Goal: Navigation & Orientation: Find specific page/section

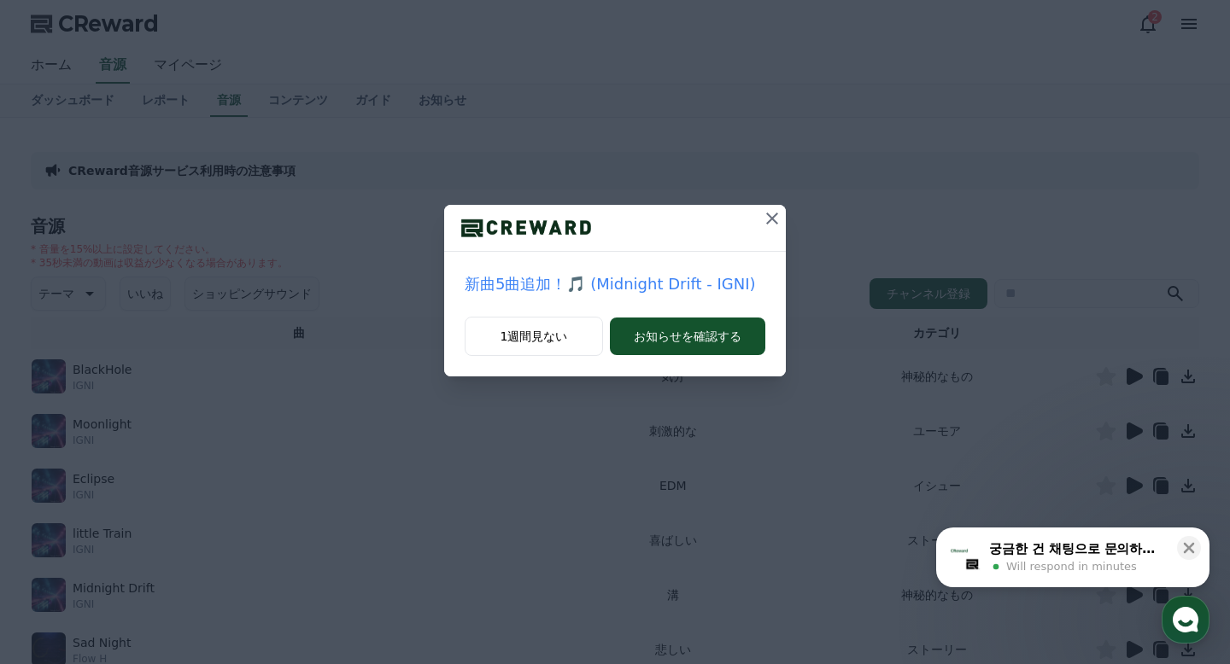
click at [774, 215] on icon at bounding box center [772, 219] width 12 height 12
click at [774, 215] on icon at bounding box center [772, 218] width 20 height 20
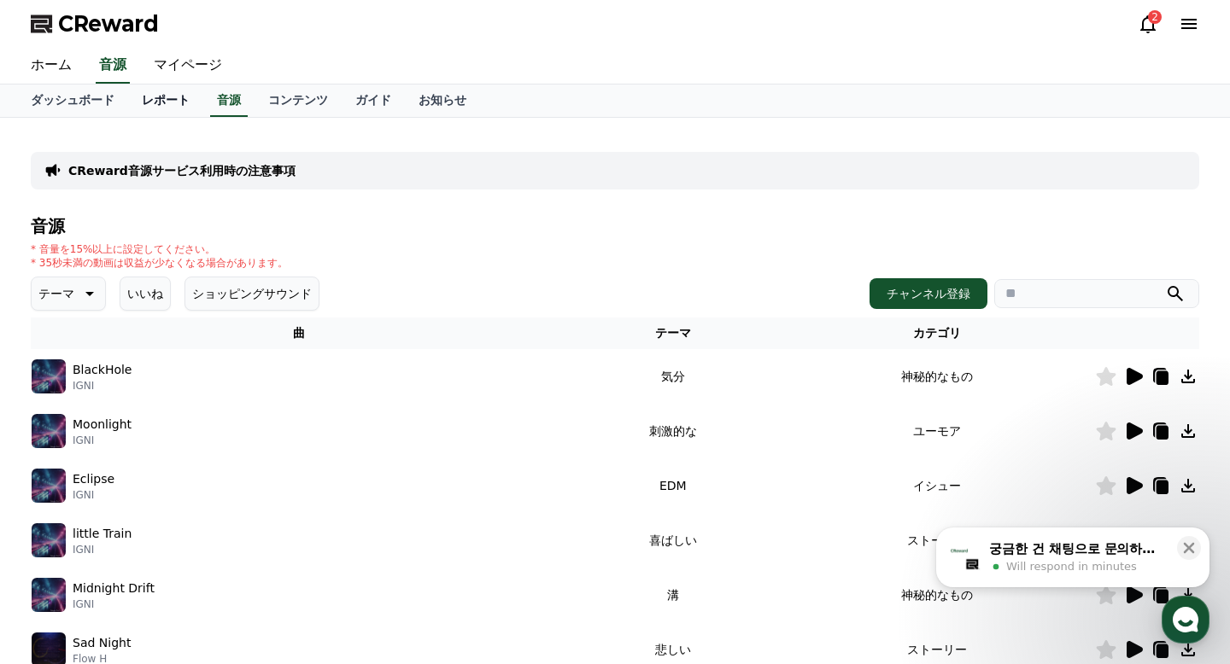
click at [177, 94] on link "レポート" at bounding box center [165, 101] width 75 height 32
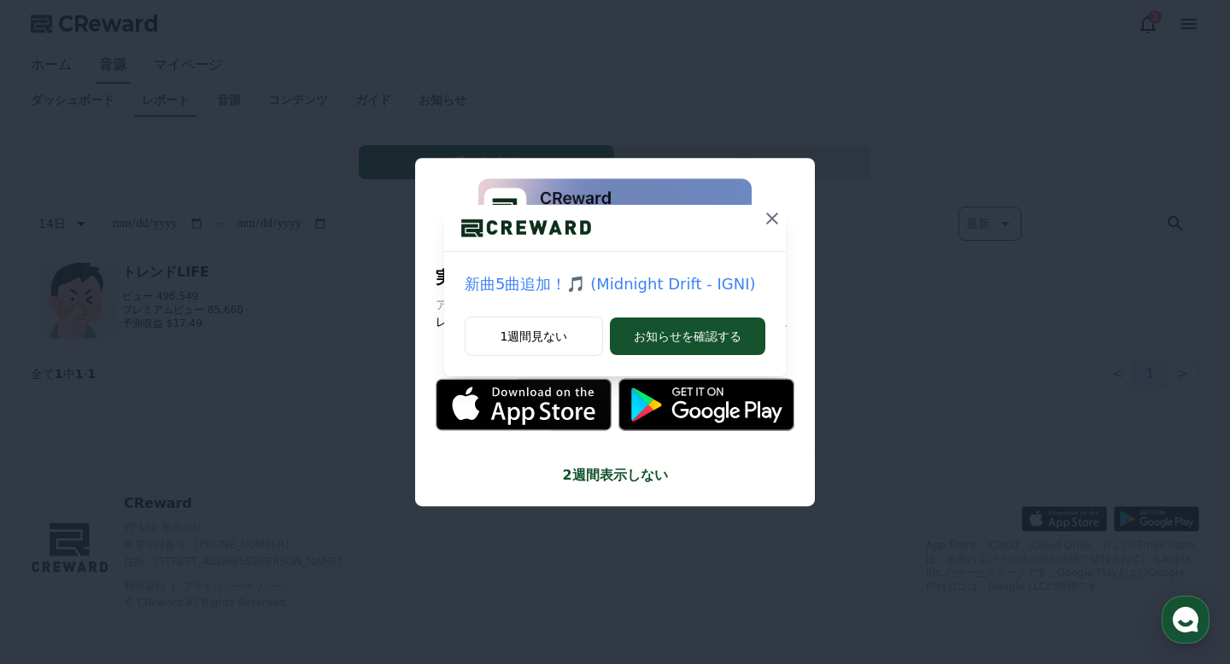
click at [190, 61] on div "新曲5曲追加！🎵 (Midnight Drift - IGNI) 1週間見ない お知らせを確認する" at bounding box center [615, 202] width 1230 height 404
click at [579, 339] on button "1週間見ない" at bounding box center [534, 336] width 138 height 39
click at [778, 213] on icon at bounding box center [783, 218] width 20 height 20
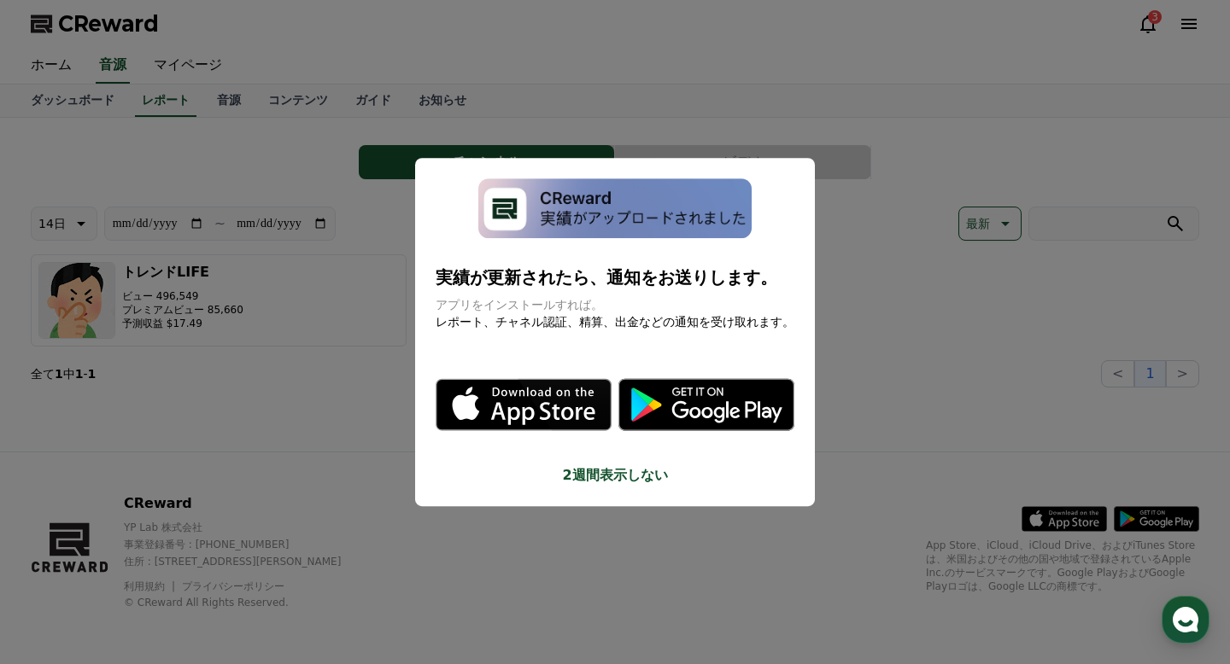
click at [610, 479] on button "2週間表示しない" at bounding box center [615, 475] width 359 height 20
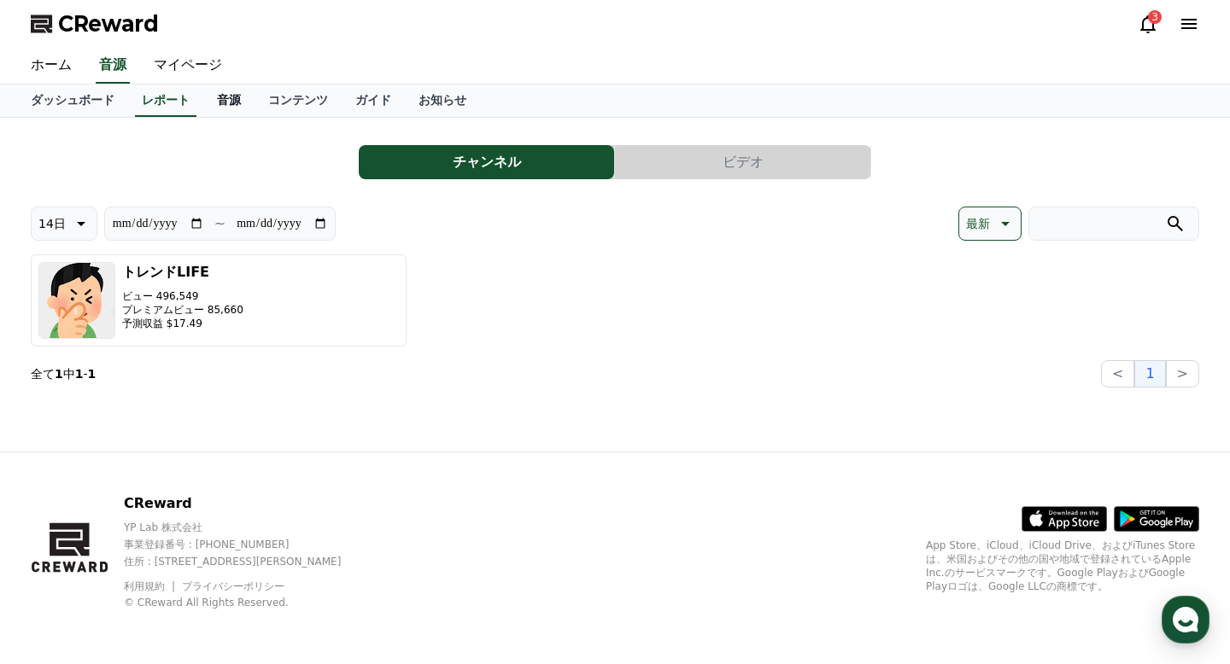
click at [211, 104] on link "音源" at bounding box center [228, 101] width 51 height 32
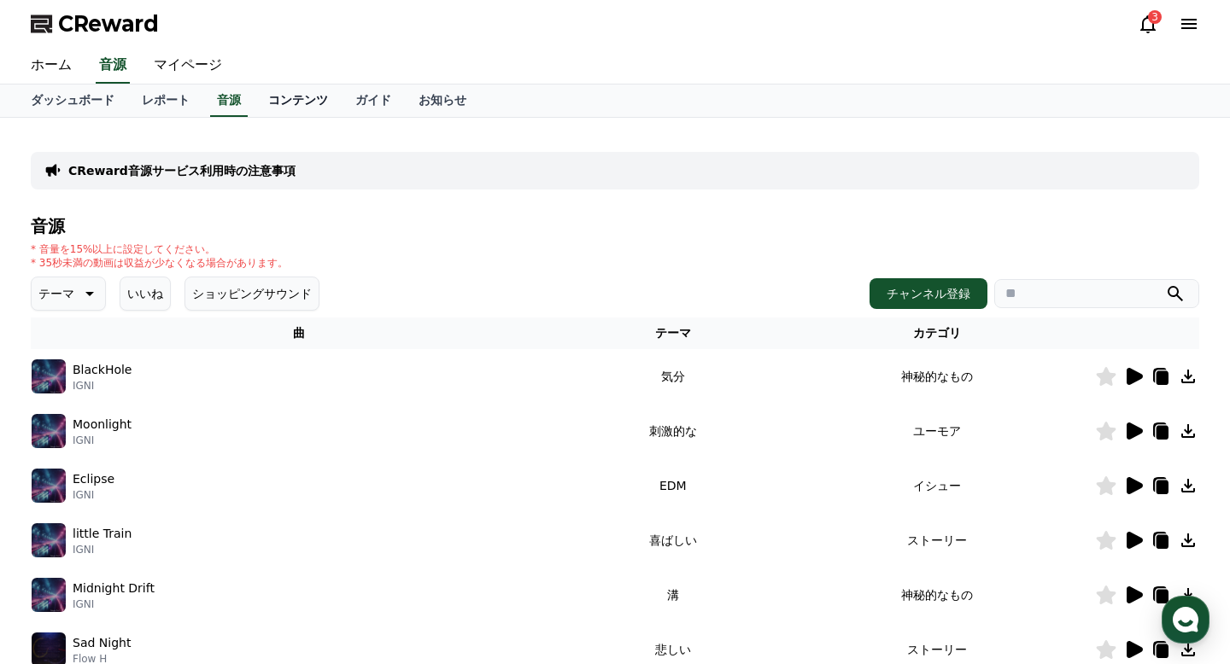
click at [302, 101] on link "コンテンツ" at bounding box center [298, 101] width 87 height 32
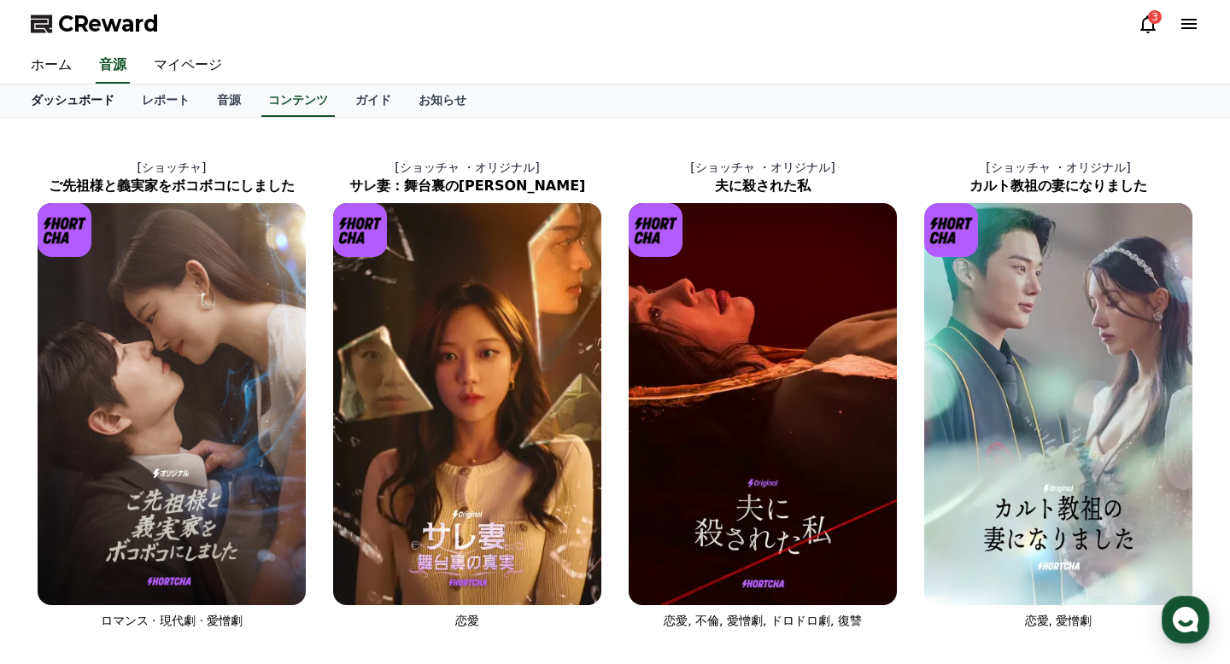
click at [97, 101] on link "ダッシュボード" at bounding box center [72, 101] width 111 height 32
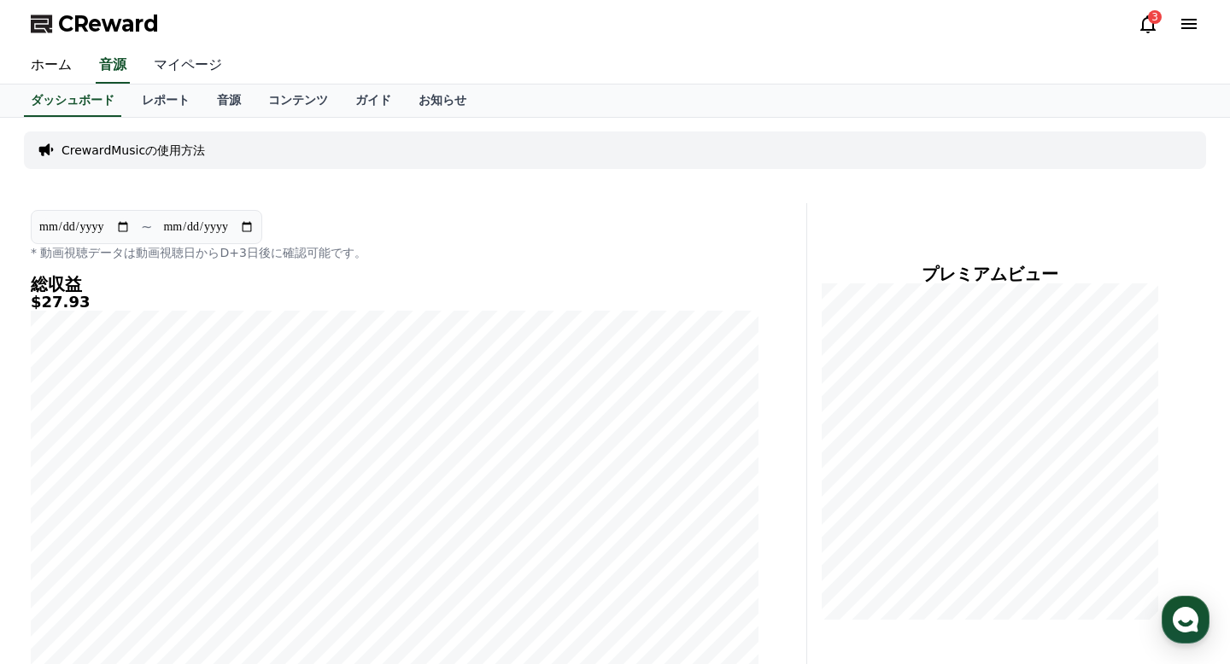
click at [196, 63] on link "マイページ" at bounding box center [188, 66] width 96 height 36
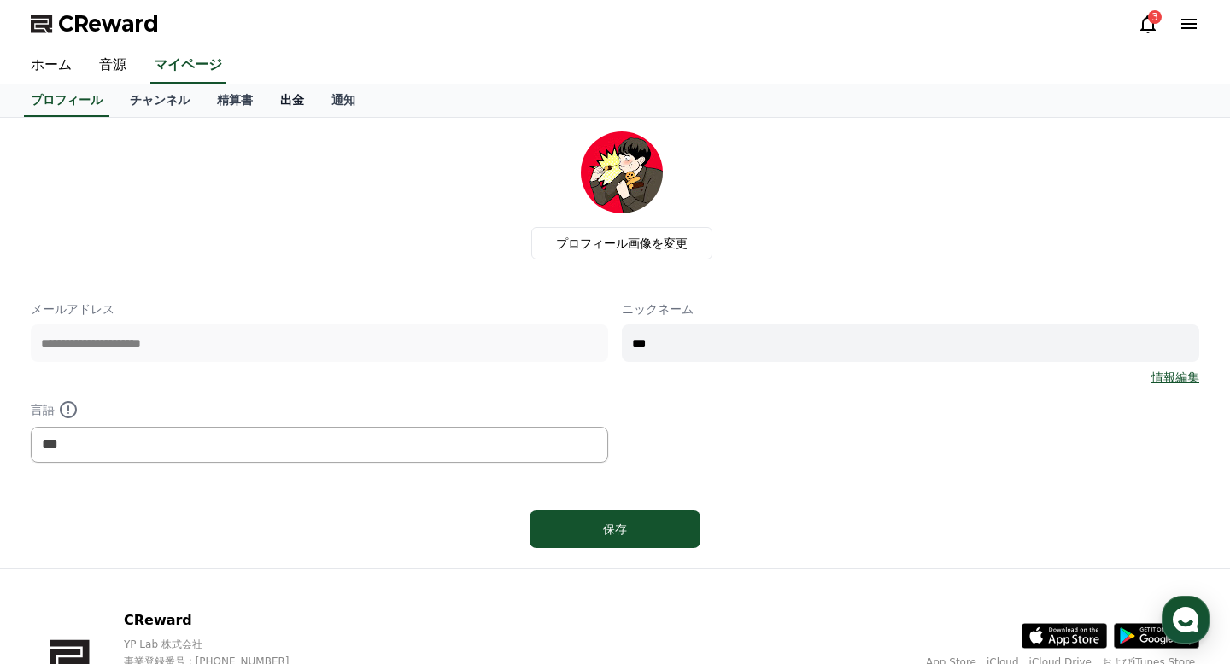
click at [292, 102] on link "出金" at bounding box center [291, 101] width 51 height 32
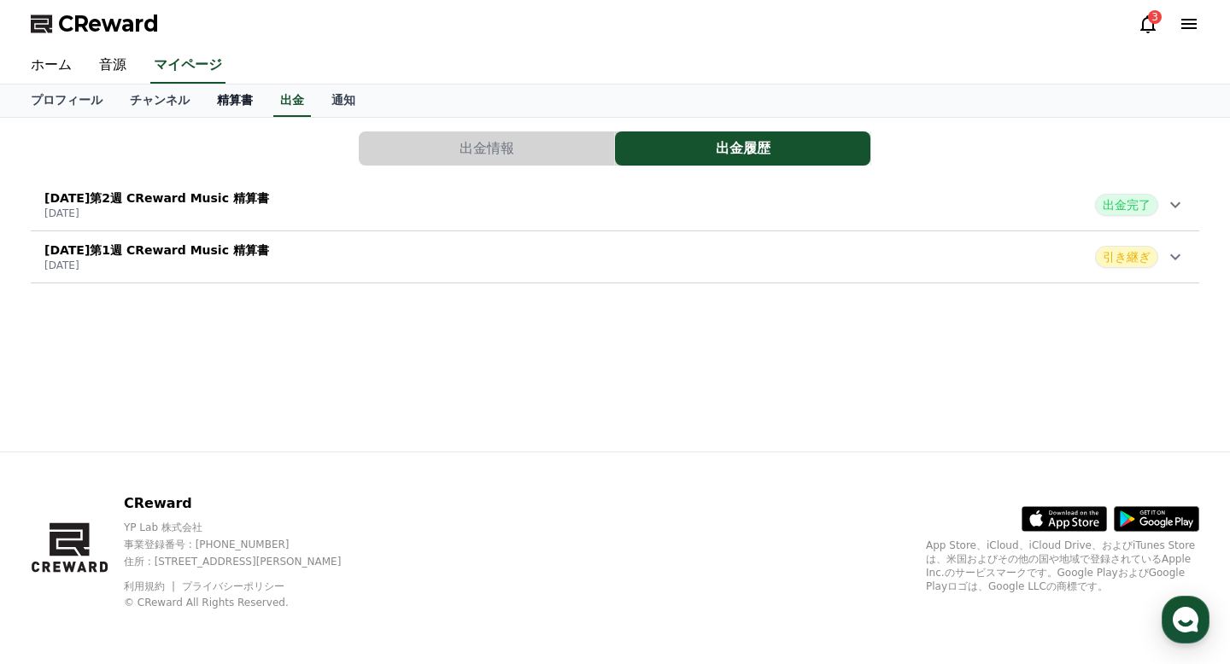
click at [234, 102] on link "精算書" at bounding box center [234, 101] width 63 height 32
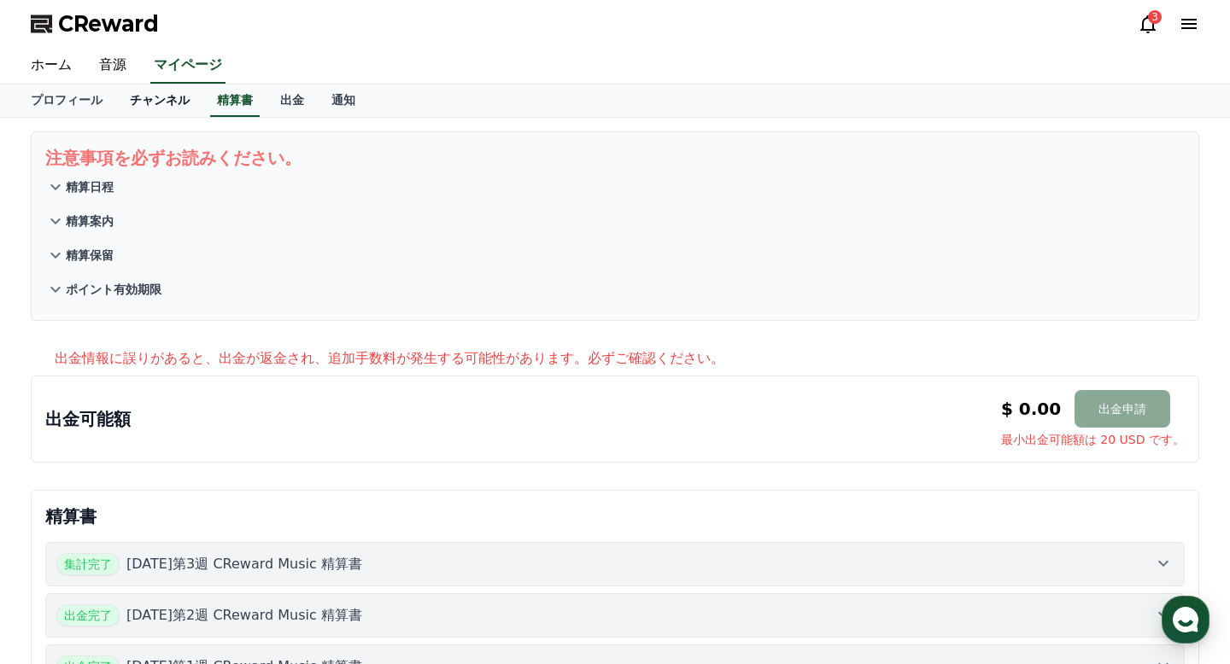
click at [169, 105] on link "チャンネル" at bounding box center [159, 101] width 87 height 32
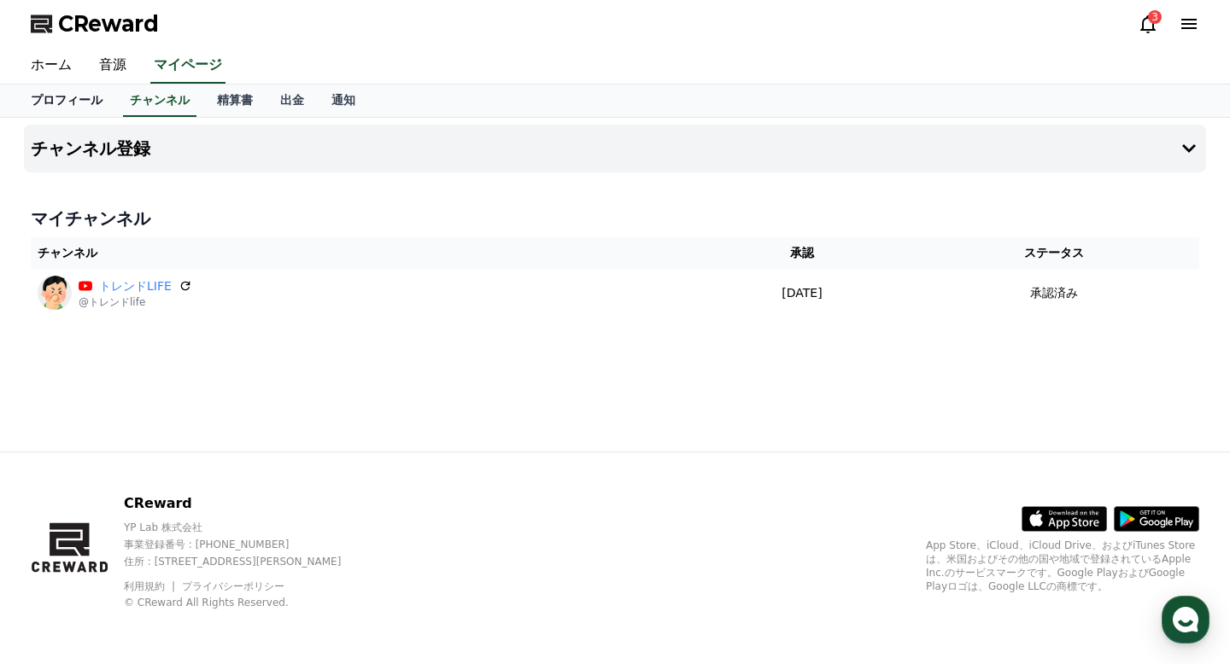
click at [56, 99] on link "プロフィール" at bounding box center [66, 101] width 99 height 32
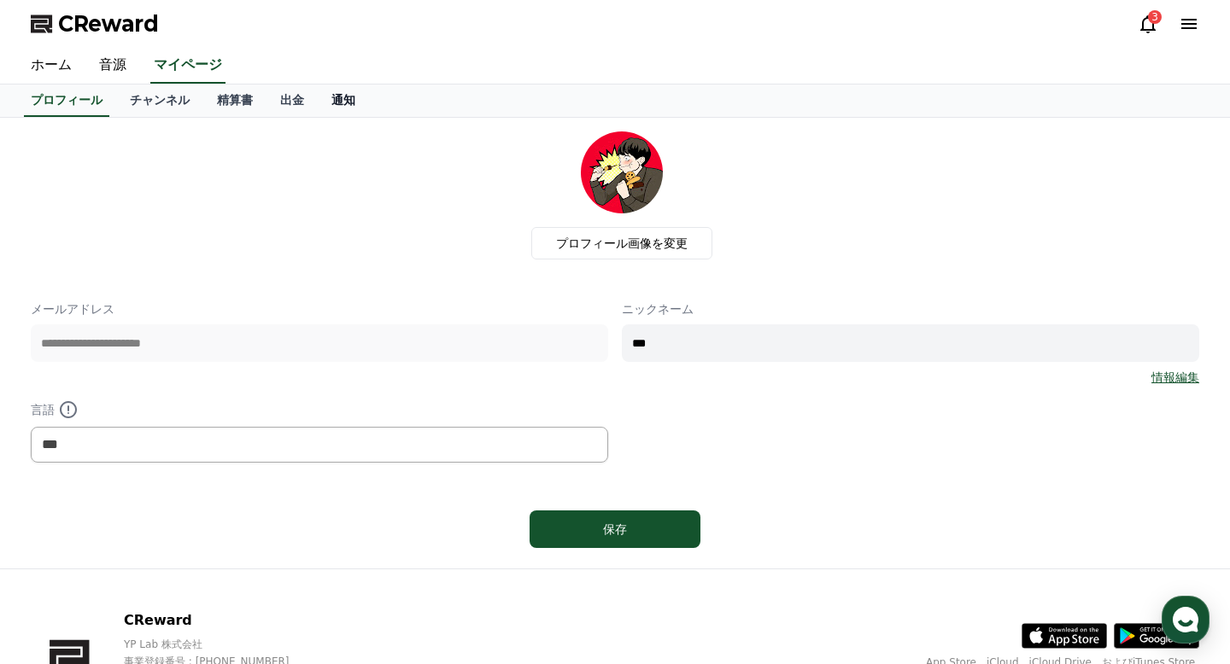
click at [348, 102] on link "通知" at bounding box center [343, 101] width 51 height 32
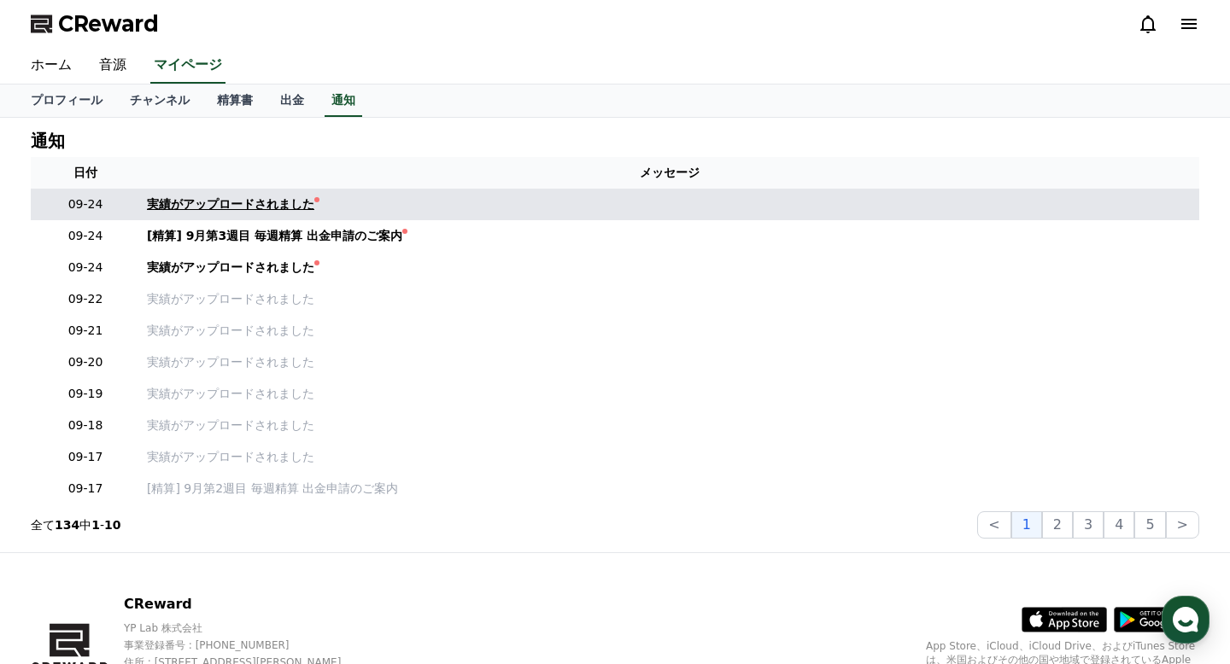
click at [285, 209] on div "実績がアップロードされました" at bounding box center [230, 205] width 167 height 18
